Goal: Find specific page/section: Find specific page/section

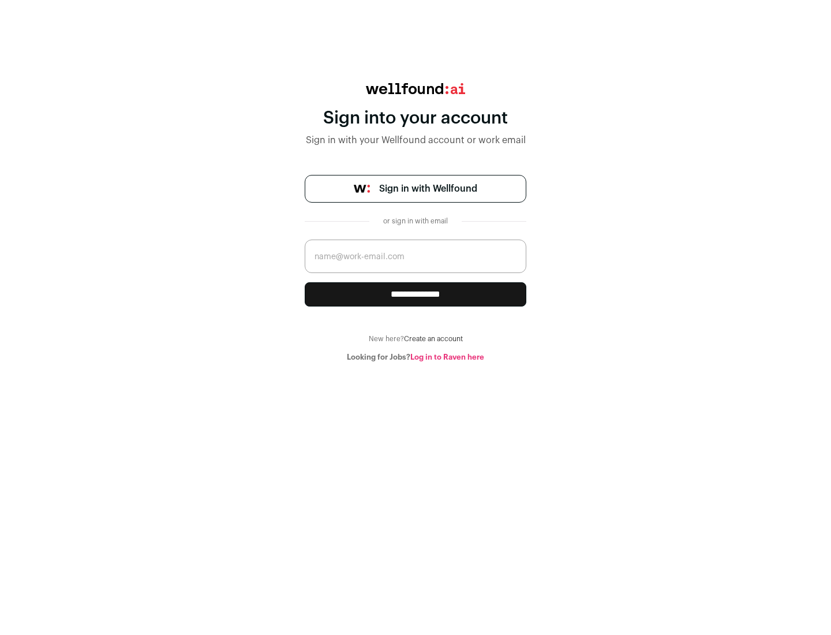
click at [428, 189] on span "Sign in with Wellfound" at bounding box center [428, 189] width 98 height 14
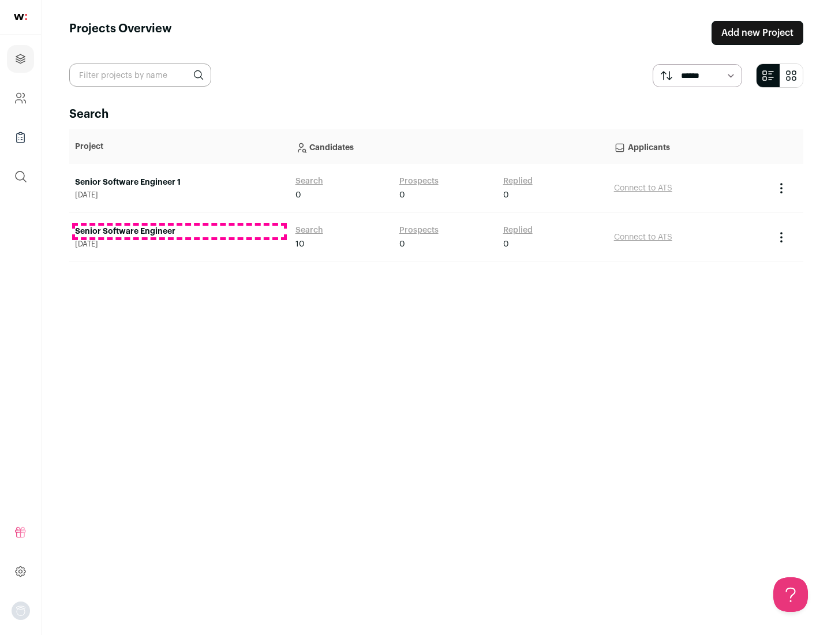
click at [179, 231] on link "Senior Software Engineer" at bounding box center [179, 232] width 209 height 12
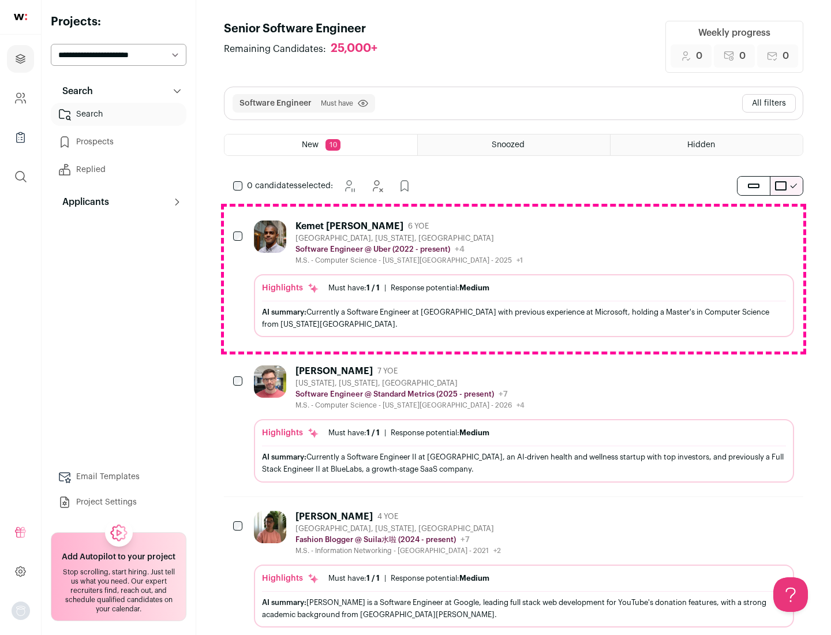
click at [514, 279] on div "Highlights Must have: 1 / 1 How many must haves have been fulfilled? | Response…" at bounding box center [524, 305] width 540 height 63
